Goal: Task Accomplishment & Management: Complete application form

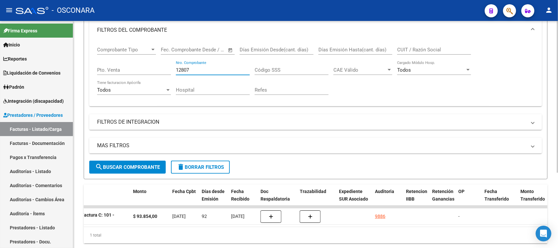
scroll to position [72, 0]
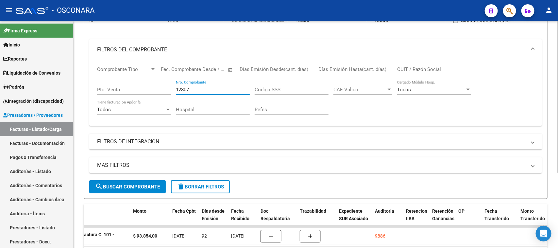
click at [195, 89] on input "12807" at bounding box center [213, 90] width 74 height 6
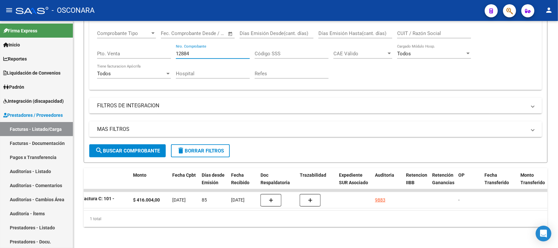
type input "12884"
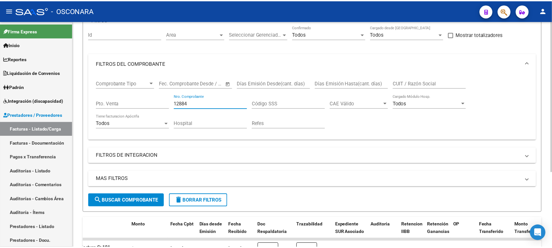
scroll to position [0, 0]
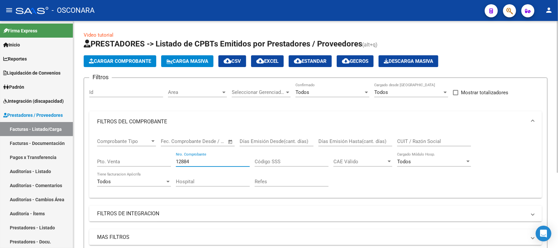
click at [127, 56] on button "Cargar Comprobante" at bounding box center [120, 61] width 73 height 12
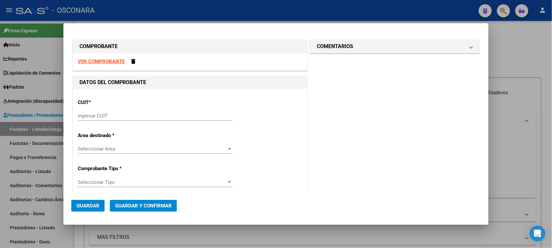
click at [134, 114] on input "Ingresar CUIT" at bounding box center [155, 116] width 155 height 6
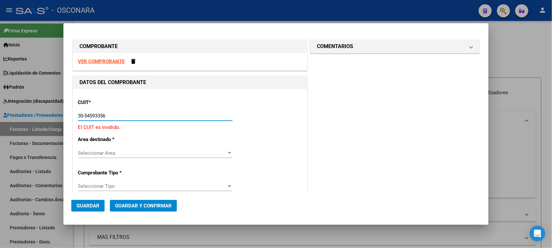
type input "30-54593356-6"
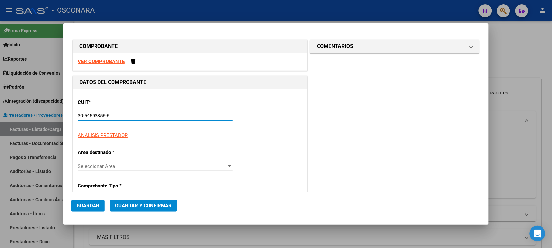
type input "88"
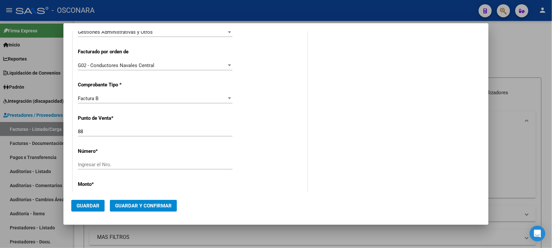
scroll to position [164, 0]
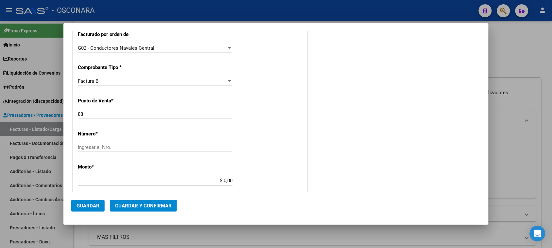
type input "30-54593356-6"
click at [108, 148] on input "Ingresar el Nro." at bounding box center [155, 147] width 155 height 6
type input "123533"
drag, startPoint x: 222, startPoint y: 180, endPoint x: 262, endPoint y: 180, distance: 39.2
click at [262, 180] on div "CUIT * 30-54593356-6 Ingresar CUIT ANALISIS PRESTADOR HOSPITAL BRITANICO DE [GE…" at bounding box center [190, 173] width 234 height 497
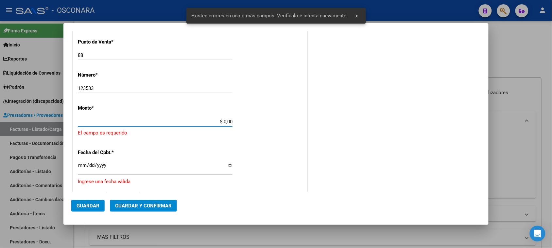
scroll to position [229, 0]
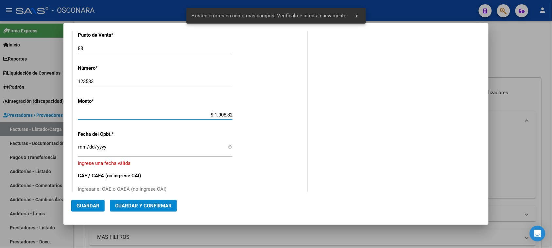
type input "$ 19.088,29"
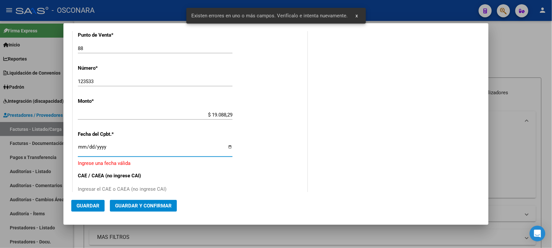
click at [83, 146] on input "Ingresar la fecha" at bounding box center [155, 149] width 155 height 10
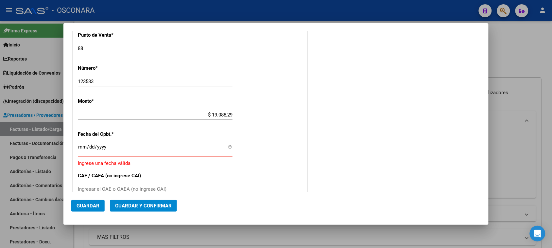
click at [498, 57] on div at bounding box center [276, 124] width 552 height 248
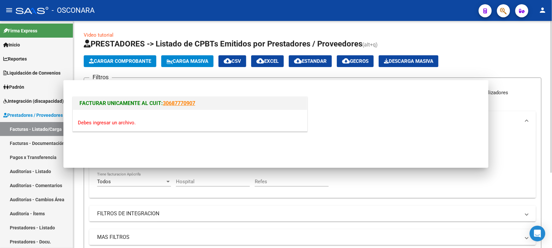
scroll to position [0, 0]
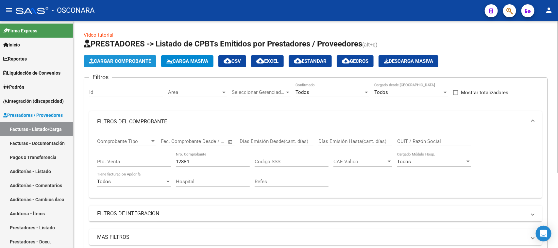
click at [129, 63] on span "Cargar Comprobante" at bounding box center [120, 61] width 62 height 6
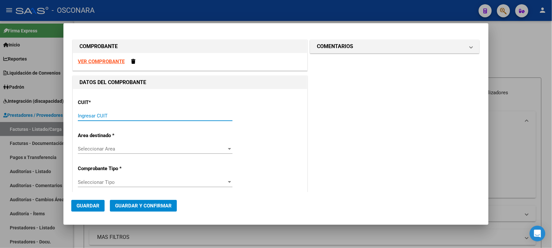
click at [105, 115] on input "Ingresar CUIT" at bounding box center [155, 116] width 155 height 6
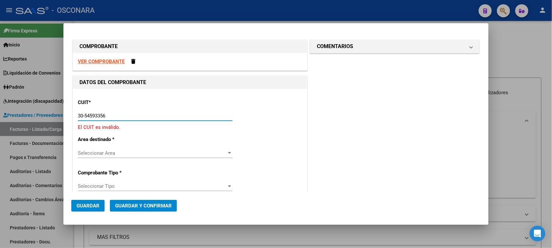
type input "30-54593356-6"
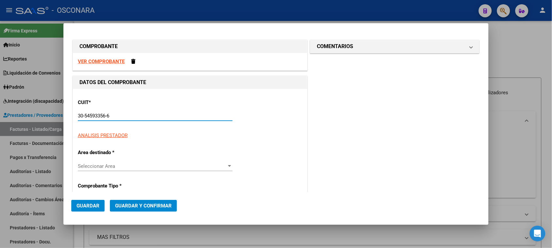
type input "88"
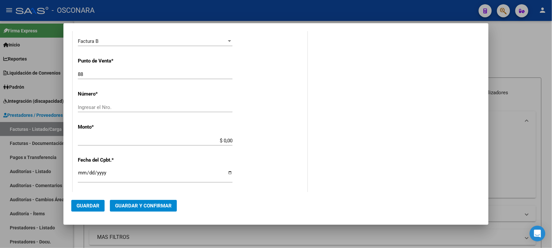
scroll to position [204, 0]
type input "30-54593356-6"
click at [96, 103] on input "Ingresar el Nro." at bounding box center [155, 106] width 155 height 6
type input "123533"
drag, startPoint x: 222, startPoint y: 139, endPoint x: 261, endPoint y: 138, distance: 38.9
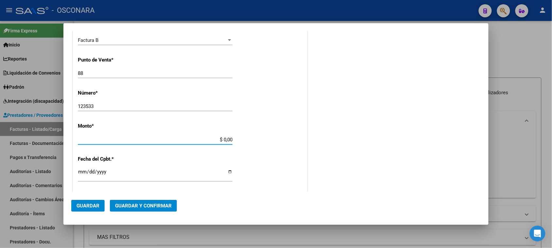
click at [259, 139] on div "CUIT * 30-54593356-6 Ingresar CUIT ANALISIS PRESTADOR HOSPITAL BRITANICO DE [GE…" at bounding box center [190, 133] width 234 height 497
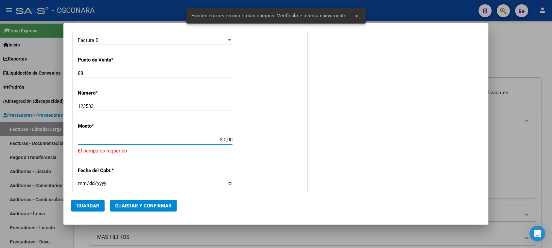
scroll to position [229, 0]
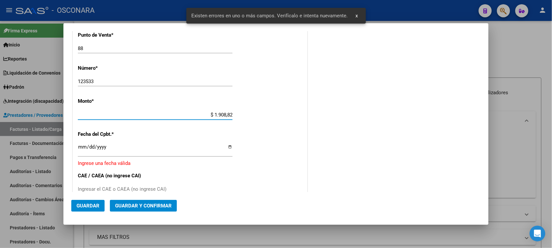
type input "$ 19.088,29"
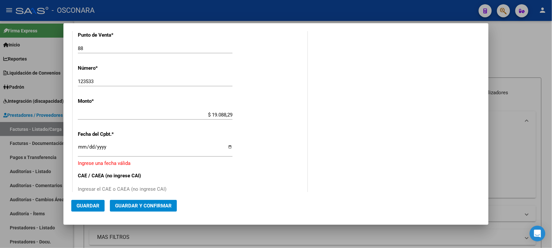
click at [77, 146] on div "CUIT * 30-54593356-6 Ingresar CUIT ANALISIS PRESTADOR HOSPITAL BRITANICO DE [GE…" at bounding box center [190, 110] width 234 height 501
click at [81, 147] on input "Ingresar la fecha" at bounding box center [155, 149] width 155 height 10
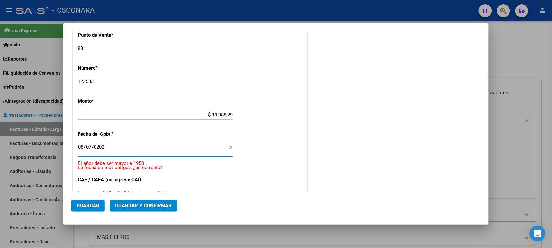
type input "[DATE]"
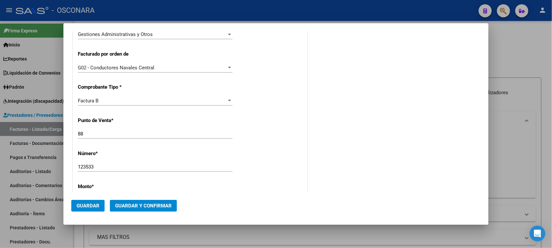
scroll to position [188, 0]
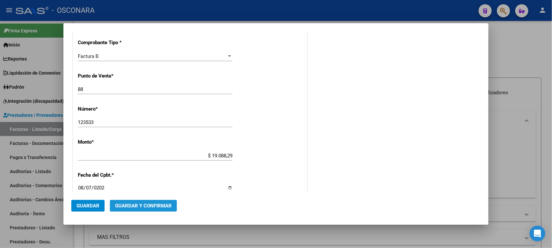
click at [133, 209] on button "Guardar y Confirmar" at bounding box center [143, 206] width 67 height 12
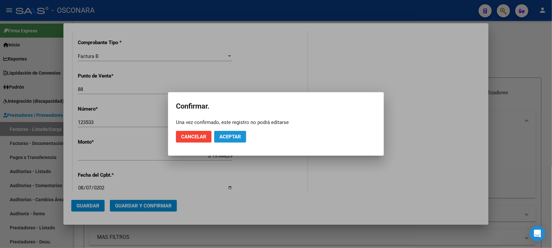
click at [226, 134] on span "Aceptar" at bounding box center [230, 137] width 22 height 6
click at [226, 135] on span "Guardar igualmente." at bounding box center [246, 137] width 55 height 6
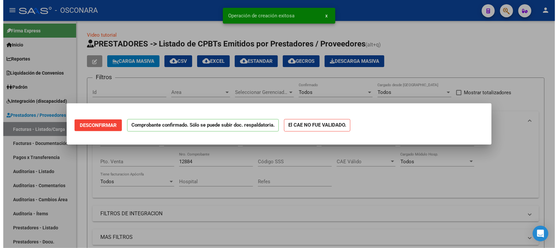
scroll to position [0, 0]
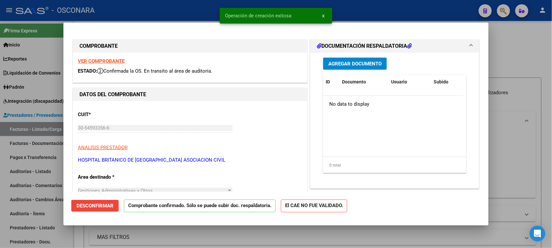
click at [0, 164] on div at bounding box center [276, 124] width 552 height 248
type input "$ 0,00"
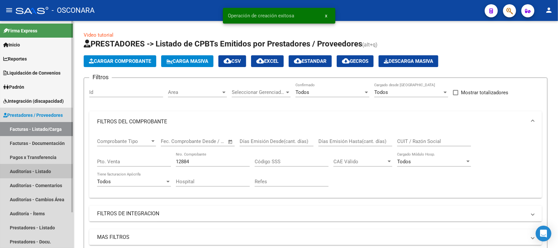
click at [14, 170] on link "Auditorías - Listado" at bounding box center [36, 171] width 73 height 14
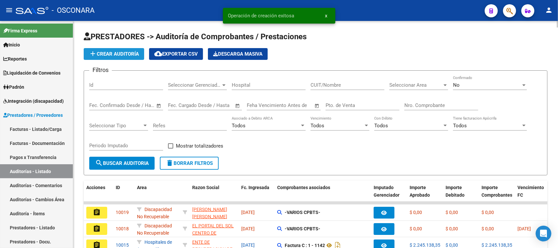
click at [108, 52] on span "add Crear Auditoría" at bounding box center [114, 54] width 50 height 6
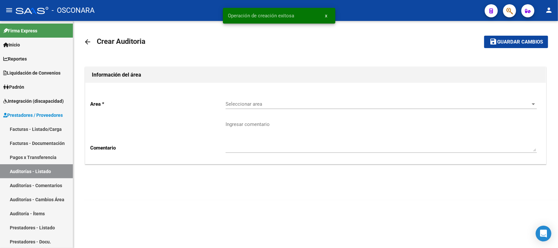
click at [259, 103] on span "Seleccionar area" at bounding box center [378, 104] width 305 height 6
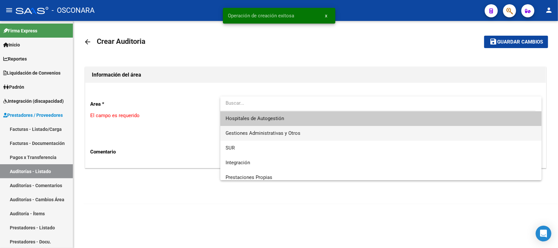
click at [257, 129] on span "Gestiones Administrativas y Otros" at bounding box center [381, 133] width 311 height 15
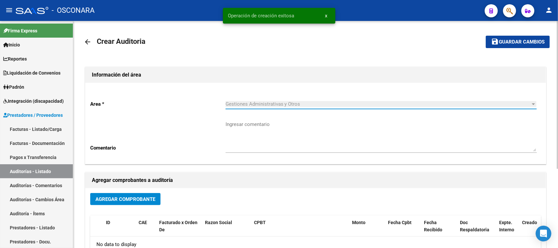
click at [118, 198] on span "Agregar Comprobante" at bounding box center [125, 199] width 60 height 6
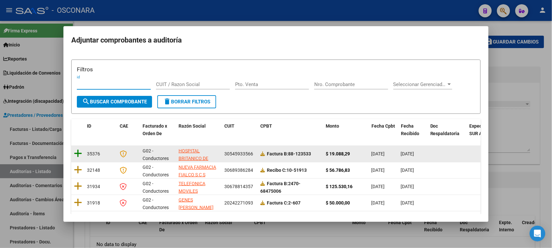
click at [75, 156] on icon at bounding box center [78, 153] width 8 height 9
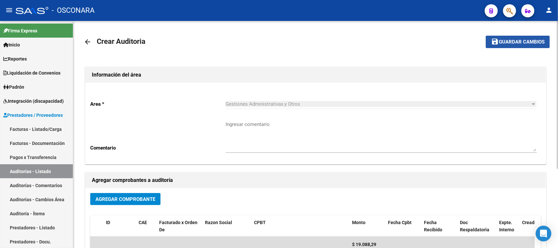
drag, startPoint x: 524, startPoint y: 37, endPoint x: 388, endPoint y: 83, distance: 143.8
click at [524, 38] on button "save Guardar cambios" at bounding box center [518, 42] width 64 height 12
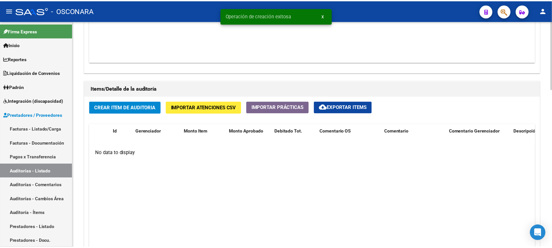
scroll to position [491, 0]
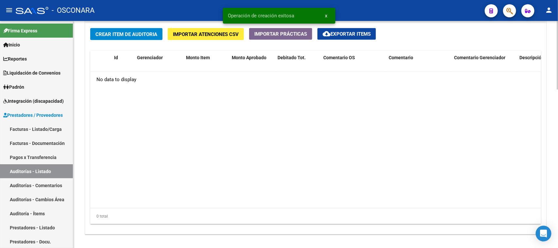
click at [135, 36] on span "Crear Item de Auditoria" at bounding box center [126, 34] width 62 height 6
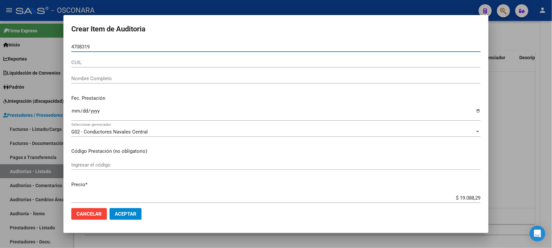
type input "47083196"
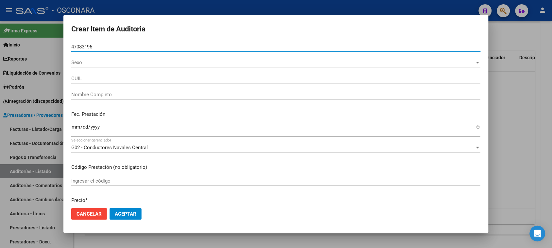
type input "20470831961"
type input "[PERSON_NAME] [PERSON_NAME]"
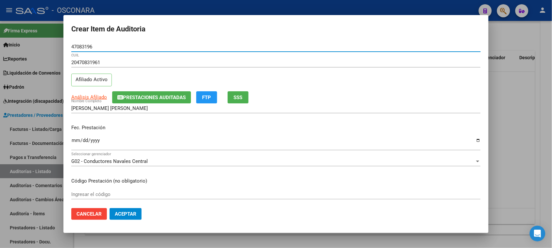
type input "47083196"
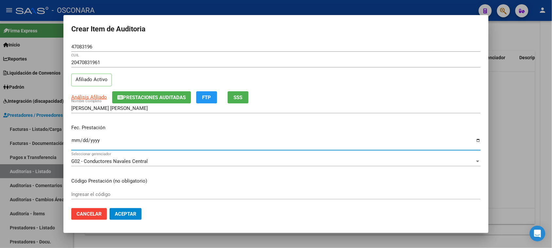
click at [78, 141] on input "Ingresar la fecha" at bounding box center [275, 143] width 409 height 10
type input "[DATE]"
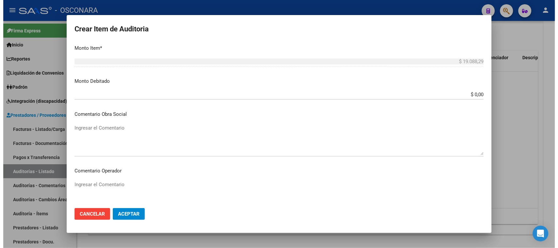
scroll to position [427, 0]
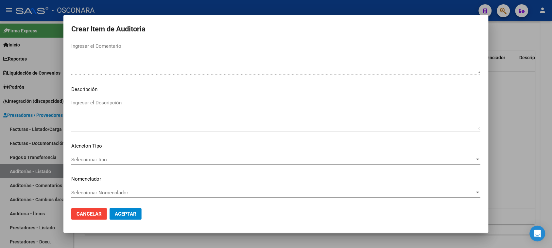
click at [96, 115] on textarea "Ingresar el Descripción" at bounding box center [275, 114] width 409 height 31
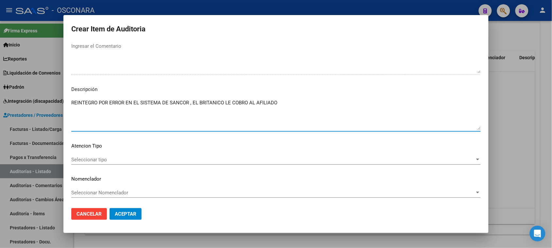
type textarea "REINTEGRO POR ERROR EN EL SISTEMA DE SANCOR , EL BRITANICO LE COBRO AL AFILIADO"
click at [89, 158] on span "Seleccionar tipo" at bounding box center [273, 160] width 404 height 6
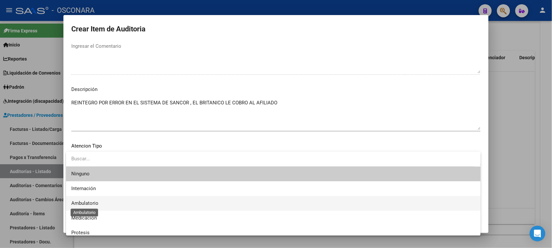
click at [89, 200] on span "Ambulatorio" at bounding box center [84, 203] width 27 height 6
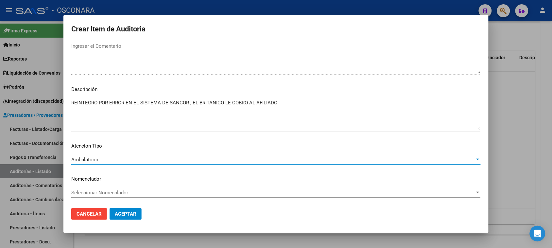
click at [127, 216] on span "Aceptar" at bounding box center [126, 214] width 22 height 6
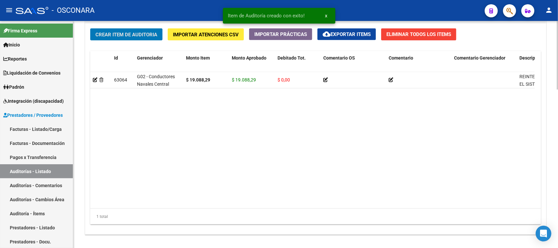
scroll to position [524, 0]
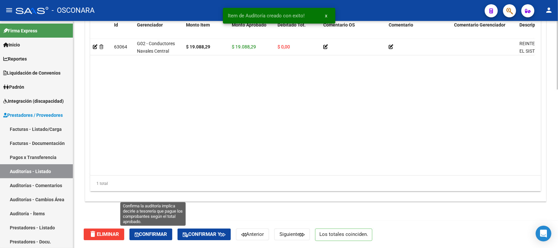
click at [151, 240] on div "delete Eliminar Confirmar Confirmar y Anterior Siguiente Los totales coinciden." at bounding box center [319, 234] width 470 height 27
click at [167, 230] on button "Confirmar" at bounding box center [150, 235] width 43 height 12
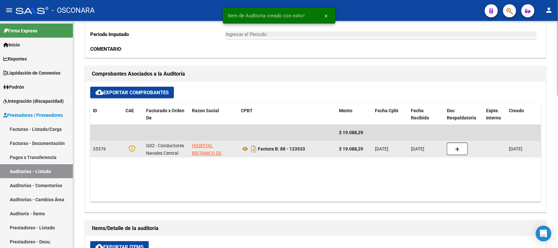
type input "202509"
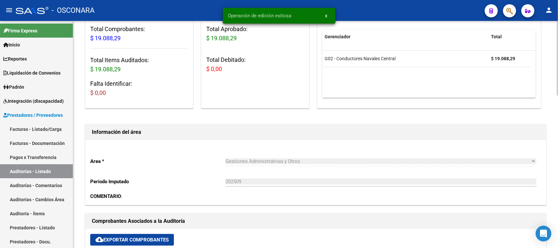
scroll to position [0, 0]
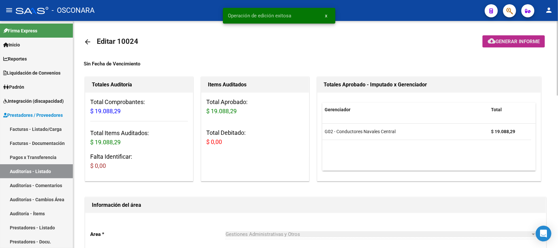
click at [496, 43] on span "Generar informe" at bounding box center [518, 42] width 44 height 6
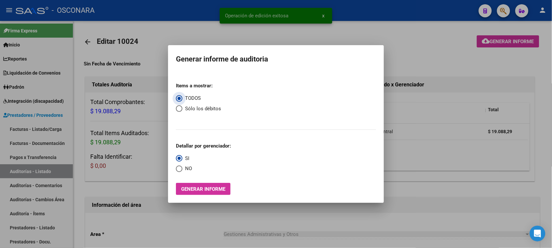
click at [208, 191] on button "Generar informe" at bounding box center [203, 189] width 55 height 12
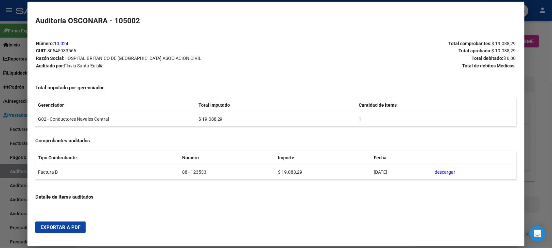
drag, startPoint x: 50, startPoint y: 228, endPoint x: 149, endPoint y: 184, distance: 108.3
click at [50, 227] on span "Exportar a PDF" at bounding box center [61, 227] width 40 height 6
drag, startPoint x: 539, startPoint y: 102, endPoint x: 512, endPoint y: 33, distance: 73.7
click at [539, 100] on div at bounding box center [276, 124] width 552 height 248
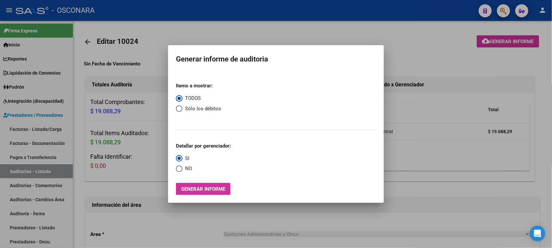
click at [504, 11] on div at bounding box center [276, 124] width 552 height 248
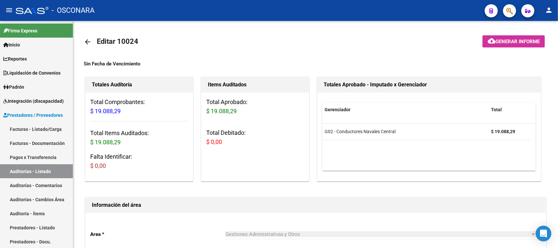
click at [508, 12] on icon "button" at bounding box center [510, 11] width 7 height 8
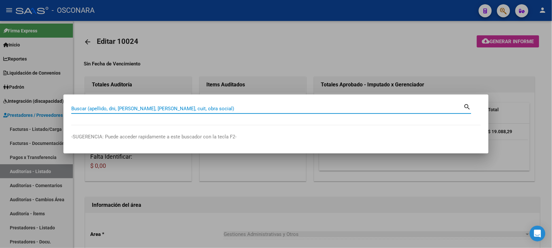
paste input "20022716"
type input "20022716"
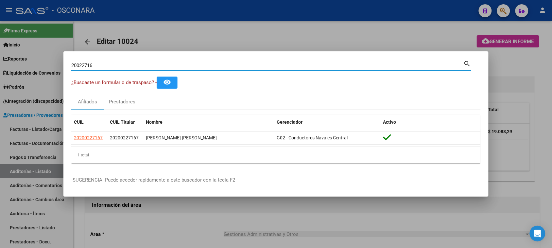
drag, startPoint x: 102, startPoint y: 65, endPoint x: 9, endPoint y: 68, distance: 93.2
click at [10, 67] on div "20022716 Buscar (apellido, dni, cuil, nro traspaso, cuit, obra social) search ¿…" at bounding box center [276, 124] width 552 height 248
click at [177, 35] on div at bounding box center [276, 124] width 552 height 248
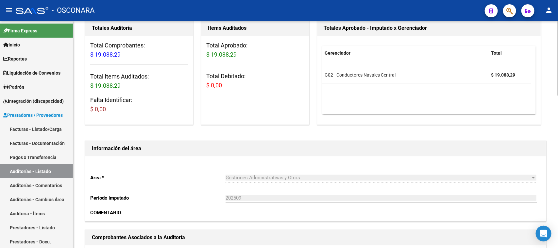
scroll to position [261, 0]
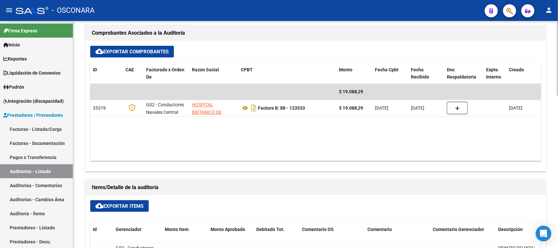
click at [164, 156] on datatable-body "$ 19.088,29 35376 G02 - Conductores [GEOGRAPHIC_DATA] ASOCIACION CIVIL Factura …" at bounding box center [315, 122] width 451 height 77
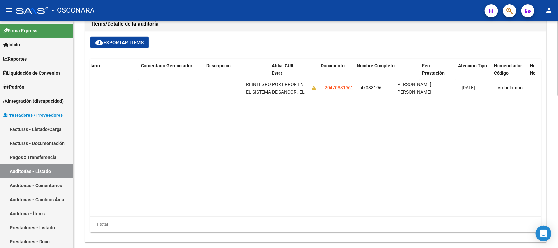
scroll to position [0, 292]
